Goal: Register for event/course

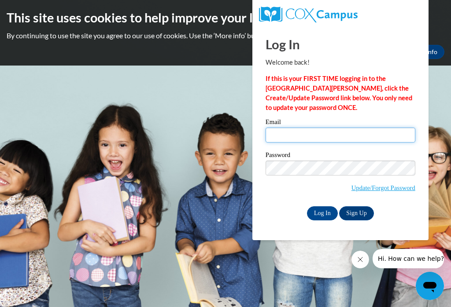
type input "journea.delaleu@students.cau.edu"
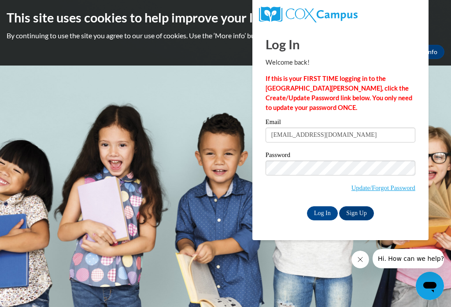
click at [322, 213] on input "Log In" at bounding box center [322, 214] width 31 height 14
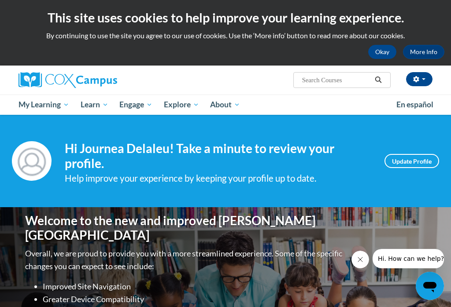
click at [337, 80] on input "Search..." at bounding box center [336, 80] width 70 height 11
type input "Oral language in the foundation for literacy"
click at [378, 83] on button "Search" at bounding box center [378, 80] width 13 height 11
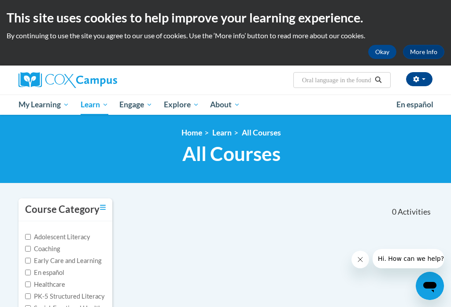
click at [348, 84] on input "Oral language in the foundation for literacy" at bounding box center [336, 80] width 70 height 11
click at [336, 80] on input "Oral language in the foundation for literacy" at bounding box center [336, 80] width 70 height 11
click at [339, 78] on input "Oral language in the foundation for literacy" at bounding box center [336, 80] width 70 height 11
type input "Oral language is the foundation for literacy"
click at [377, 79] on icon "Search" at bounding box center [378, 80] width 8 height 7
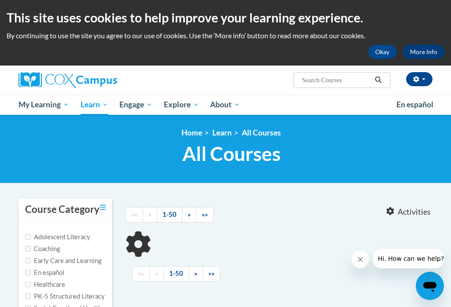
type input "Oral language is the foundation for literacy"
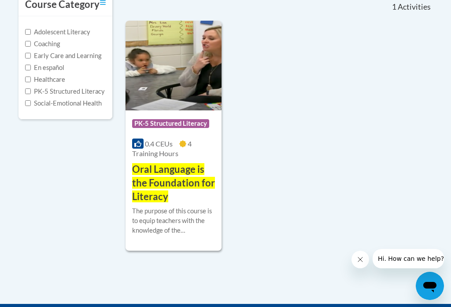
scroll to position [185, 0]
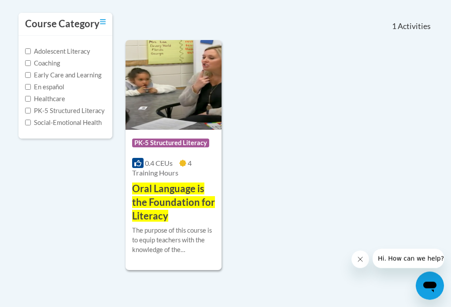
click at [155, 92] on img at bounding box center [174, 86] width 96 height 90
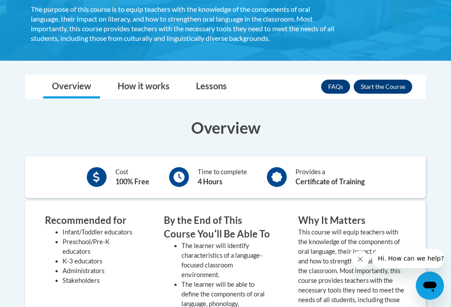
click at [377, 85] on button "Enroll" at bounding box center [383, 87] width 59 height 14
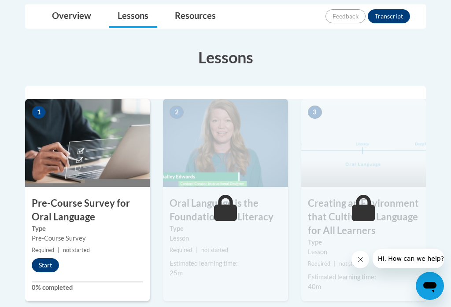
scroll to position [230, 0]
click at [45, 260] on button "Start" at bounding box center [45, 266] width 27 height 14
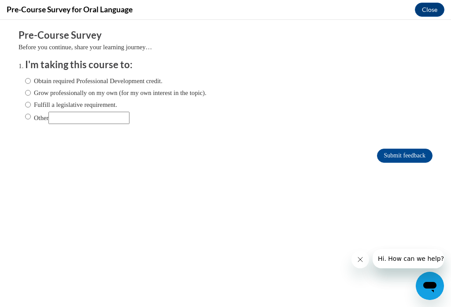
scroll to position [0, 0]
click at [54, 94] on label "Grow professionally on my own (for my own interest in the topic)." at bounding box center [115, 93] width 181 height 10
click at [31, 94] on input "Grow professionally on my own (for my own interest in the topic)." at bounding box center [28, 93] width 6 height 10
radio input "true"
click at [398, 153] on input "Submit feedback" at bounding box center [404, 156] width 55 height 14
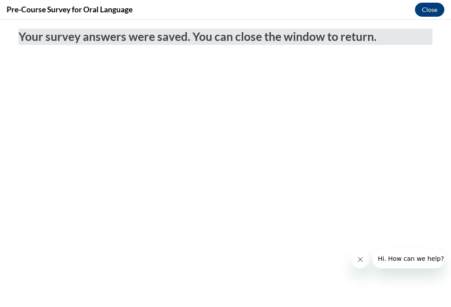
click at [424, 7] on button "Close" at bounding box center [430, 10] width 30 height 14
